Goal: Find specific page/section: Find specific page/section

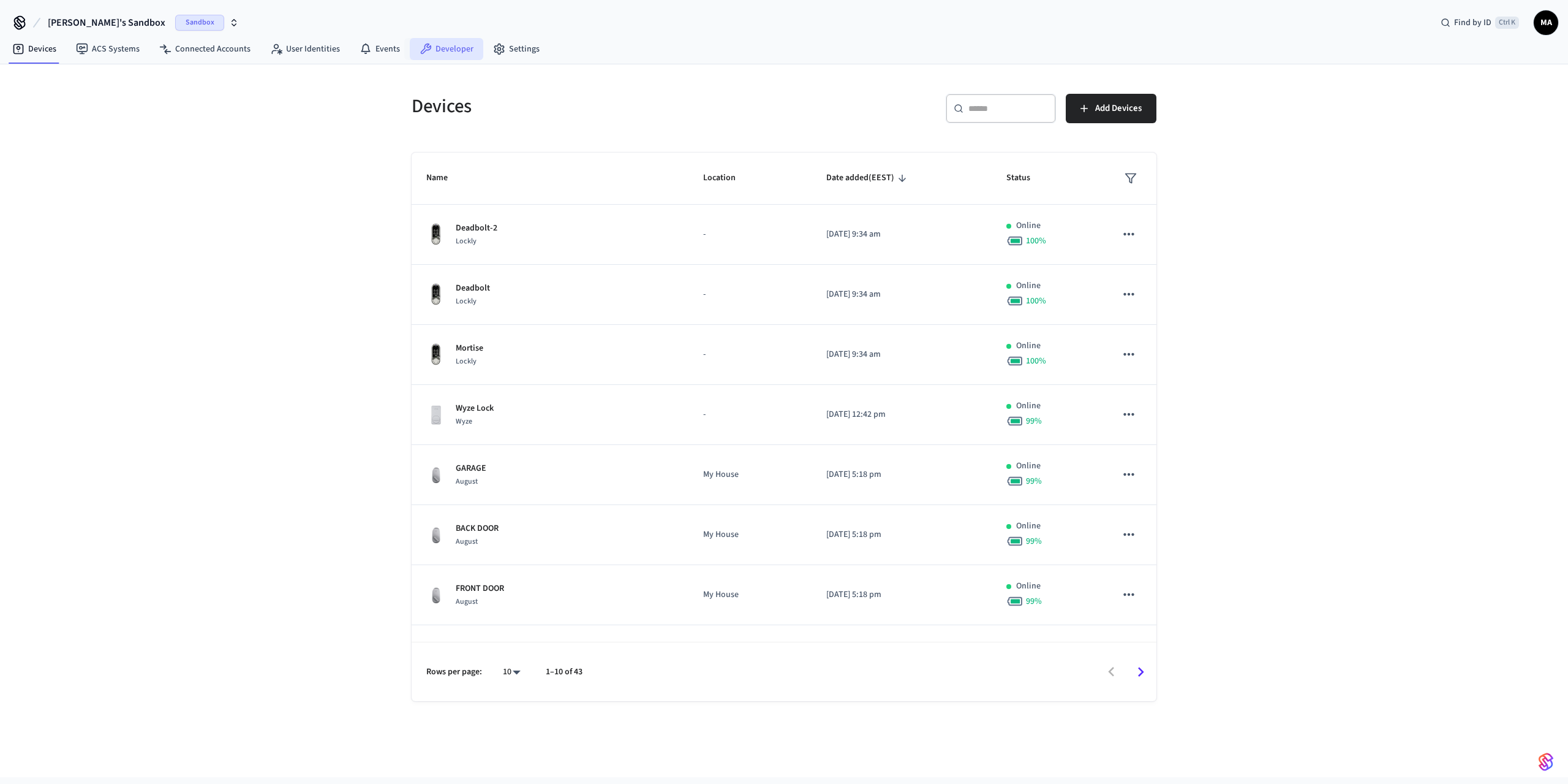
click at [439, 49] on link "Developer" at bounding box center [446, 49] width 74 height 22
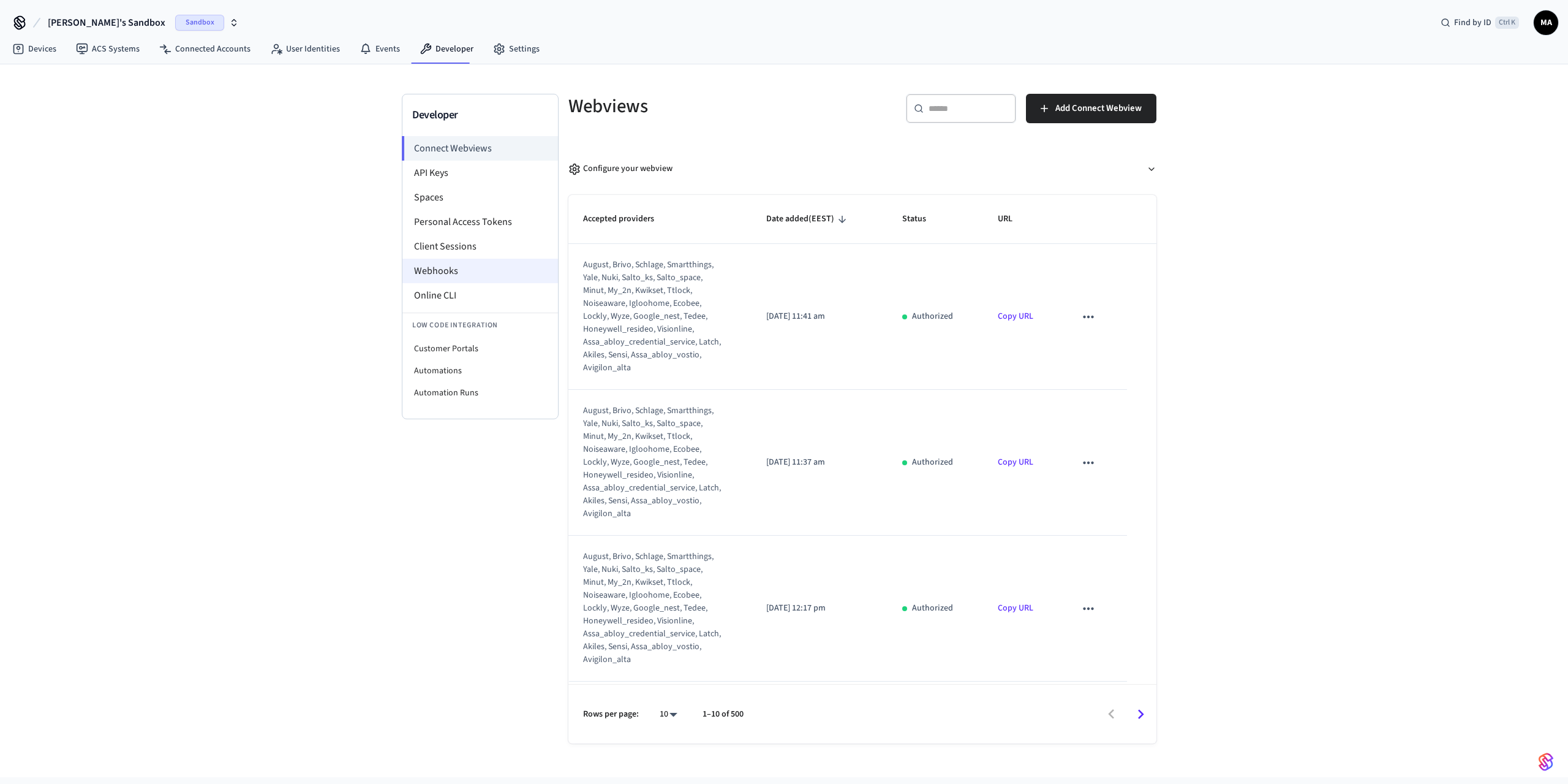
click at [457, 262] on li "Webhooks" at bounding box center [480, 270] width 155 height 25
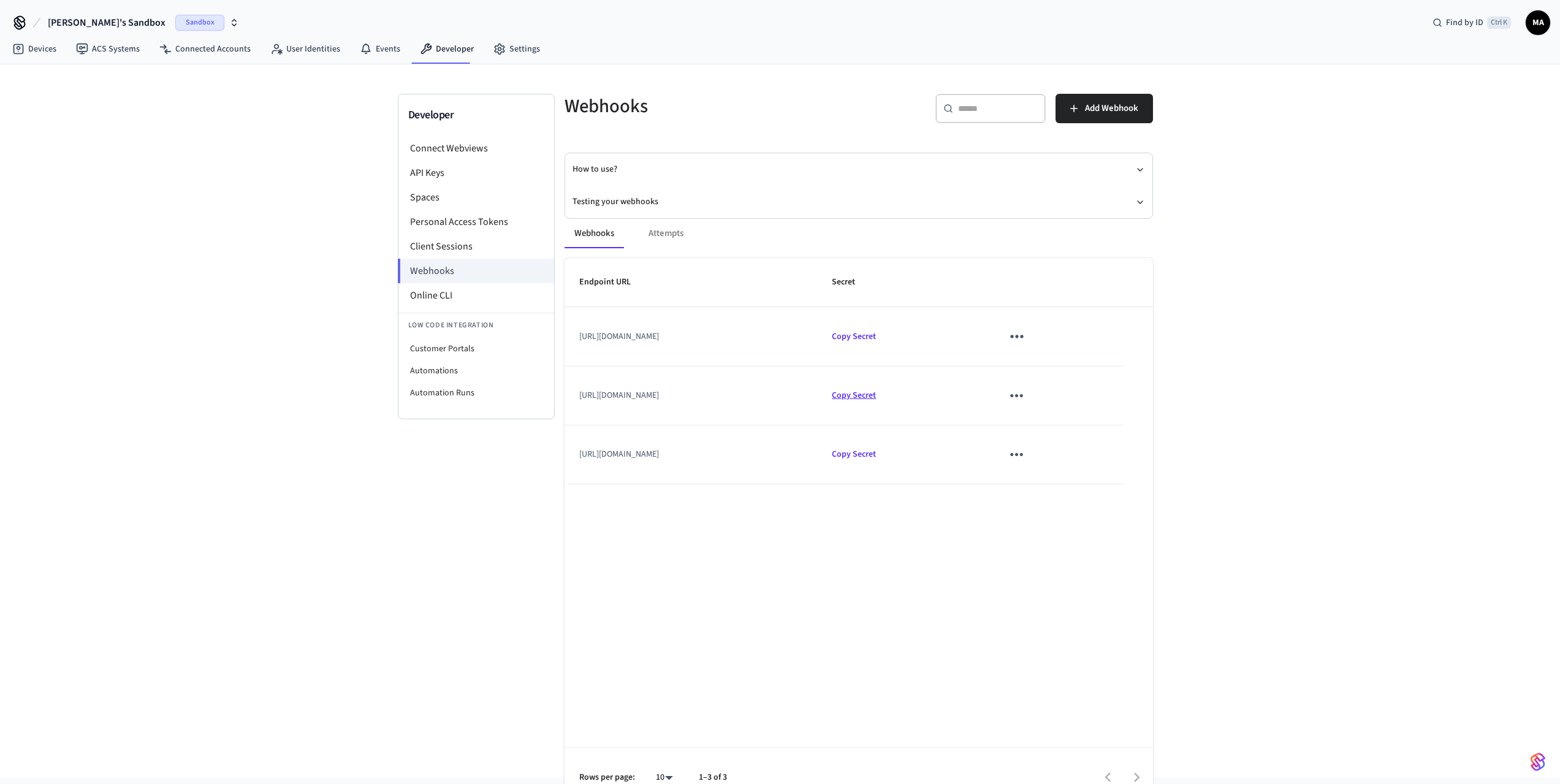
click at [876, 399] on span "Copy Secret" at bounding box center [853, 395] width 44 height 12
